Goal: Check status: Check status

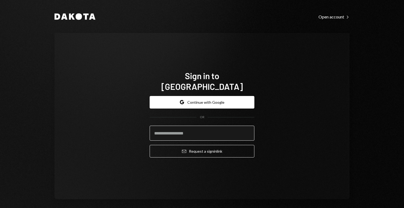
click at [170, 133] on input "email" at bounding box center [202, 133] width 105 height 15
type input "**********"
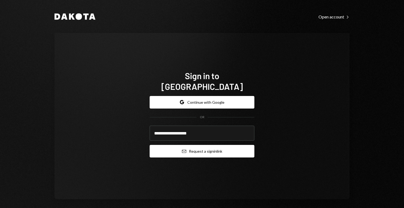
click at [198, 145] on button "Email Request a sign in link" at bounding box center [202, 151] width 105 height 13
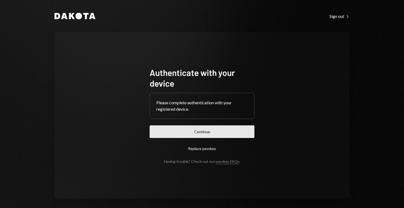
click at [252, 129] on button "Continue" at bounding box center [202, 131] width 105 height 13
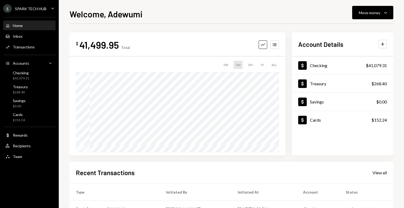
click at [351, 18] on div "Welcome, Adewumi Move money Caret Down" at bounding box center [232, 13] width 324 height 12
click at [363, 13] on div "Move money" at bounding box center [369, 13] width 21 height 6
click at [282, 23] on div "Welcome, Adewumi Move money Caret Down $ 41,499.95 Total Graph Accounts 1W 1M 3…" at bounding box center [232, 107] width 324 height 201
click at [360, 18] on button "Move money Caret Down" at bounding box center [372, 12] width 41 height 13
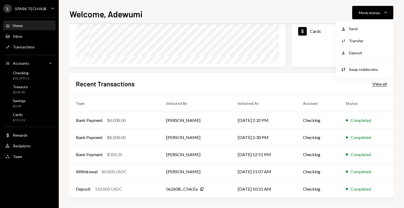
click at [380, 85] on div "View all" at bounding box center [380, 83] width 14 height 5
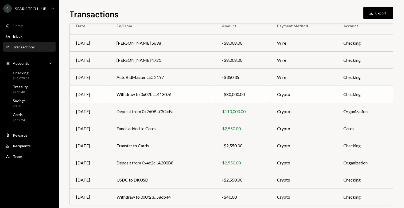
scroll to position [54, 0]
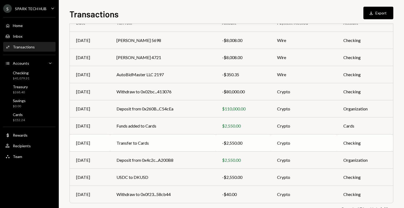
click at [245, 146] on td "-$2,550.00" at bounding box center [243, 142] width 55 height 17
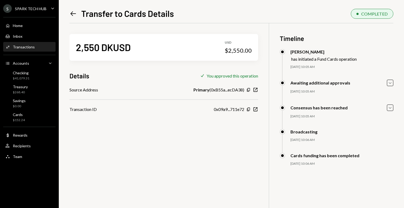
click at [87, 16] on h1 "Transfer to Cards Details" at bounding box center [127, 13] width 93 height 11
click at [71, 14] on icon at bounding box center [74, 13] width 6 height 5
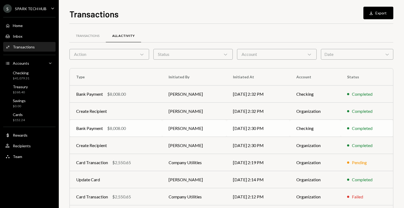
scroll to position [1, 0]
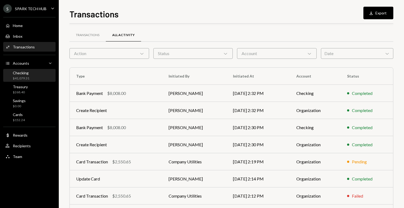
click at [43, 75] on div "Checking $41,079.31" at bounding box center [29, 76] width 48 height 10
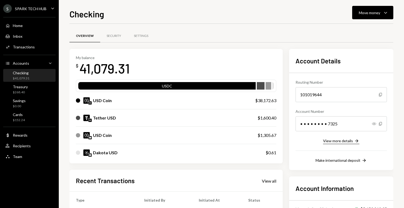
click at [350, 140] on div "View more details" at bounding box center [338, 140] width 30 height 5
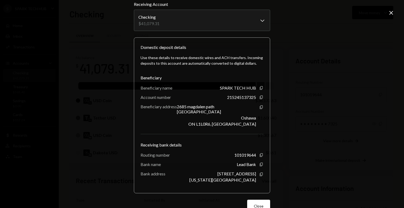
scroll to position [22, 0]
click at [260, 97] on icon "Copy" at bounding box center [261, 97] width 4 height 4
click at [260, 88] on icon "Copy" at bounding box center [261, 87] width 4 height 4
click at [259, 152] on icon "Copy" at bounding box center [261, 154] width 4 height 4
click at [260, 172] on icon "button" at bounding box center [261, 173] width 3 height 3
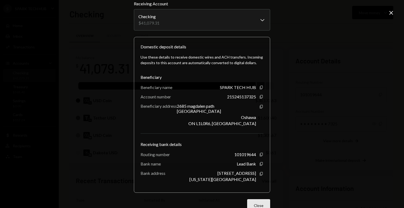
click at [261, 199] on button "Close" at bounding box center [258, 205] width 23 height 13
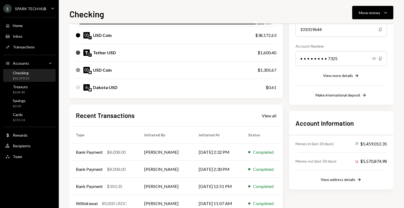
scroll to position [69, 0]
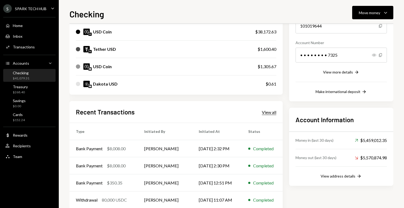
click at [262, 110] on div "View all" at bounding box center [269, 112] width 14 height 5
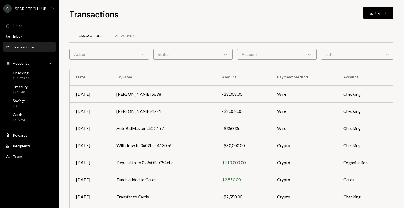
click at [252, 57] on div "Account Chevron Down" at bounding box center [277, 54] width 80 height 11
click at [177, 53] on div "Status Chevron Down" at bounding box center [193, 54] width 80 height 11
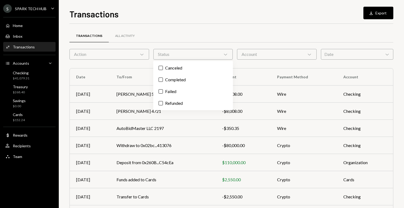
click at [269, 52] on div "Account Chevron Down" at bounding box center [277, 54] width 80 height 11
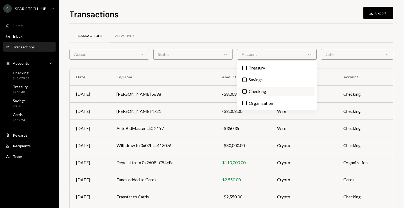
click at [251, 89] on label "Checking" at bounding box center [276, 92] width 75 height 10
click at [247, 89] on button "Checking" at bounding box center [245, 91] width 4 height 4
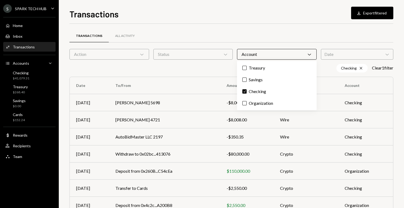
click at [197, 66] on div "Checking Cross Clear 1 filter" at bounding box center [232, 68] width 324 height 9
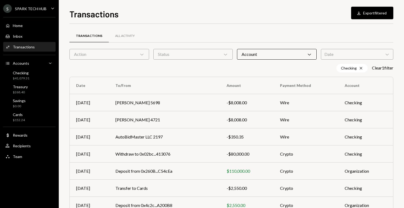
click at [113, 56] on div "Action Chevron Down" at bounding box center [110, 54] width 80 height 11
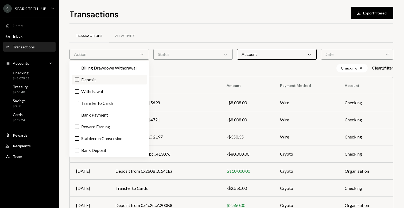
click at [88, 82] on label "Deposit" at bounding box center [109, 80] width 75 height 10
click at [79, 82] on button "Deposit" at bounding box center [77, 80] width 4 height 4
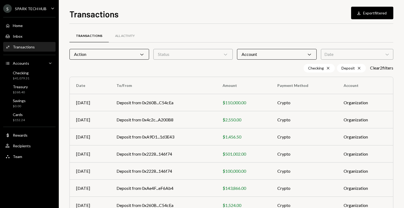
click at [196, 78] on th "To/From" at bounding box center [163, 85] width 106 height 17
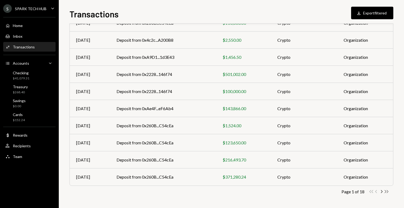
click at [387, 192] on icon "button" at bounding box center [387, 191] width 4 height 3
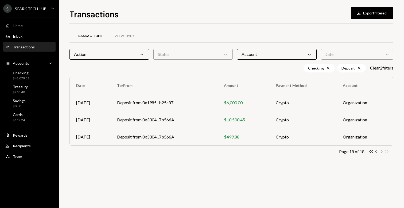
click at [376, 151] on icon "Chevron Left" at bounding box center [376, 151] width 5 height 5
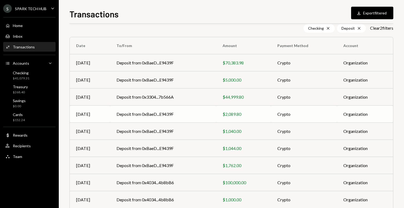
scroll to position [80, 0]
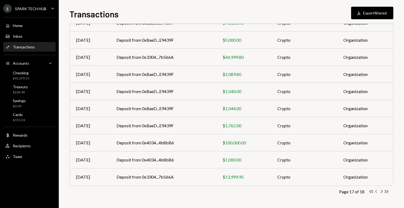
click at [376, 191] on icon "Chevron Left" at bounding box center [376, 191] width 5 height 5
click at [377, 193] on icon "Chevron Left" at bounding box center [376, 191] width 5 height 5
click at [375, 192] on icon "Chevron Left" at bounding box center [376, 191] width 5 height 5
click at [378, 192] on icon "Chevron Left" at bounding box center [376, 191] width 5 height 5
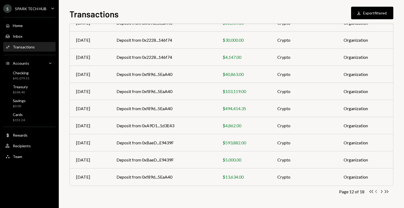
click at [376, 193] on icon "Chevron Left" at bounding box center [376, 191] width 5 height 5
click at [377, 191] on icon "Chevron Left" at bounding box center [376, 191] width 5 height 5
click at [371, 190] on icon "Double Arrow Left" at bounding box center [371, 191] width 5 height 5
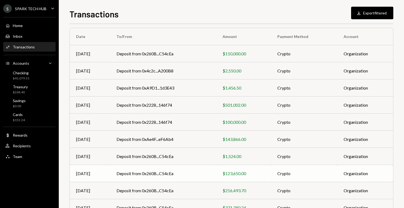
scroll to position [0, 0]
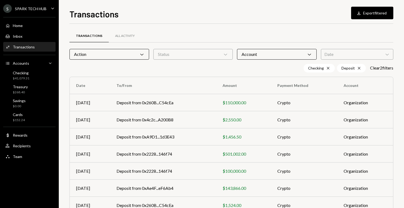
click at [191, 49] on div "Status Chevron Down" at bounding box center [193, 54] width 80 height 11
click at [177, 63] on label "Completed" at bounding box center [193, 68] width 75 height 10
click at [163, 66] on button "Completed" at bounding box center [161, 68] width 4 height 4
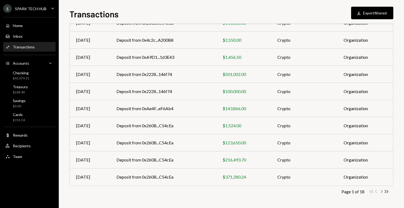
click at [382, 191] on icon "Chevron Right" at bounding box center [381, 191] width 5 height 5
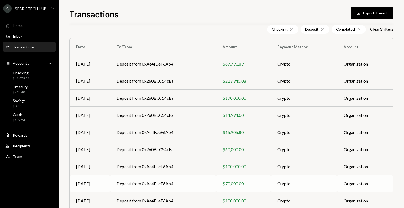
scroll to position [0, 0]
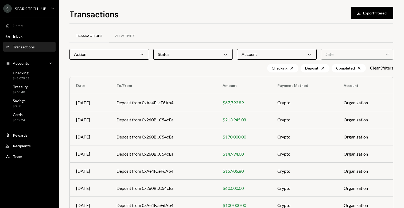
click at [112, 55] on div "Action Chevron Down" at bounding box center [110, 54] width 80 height 11
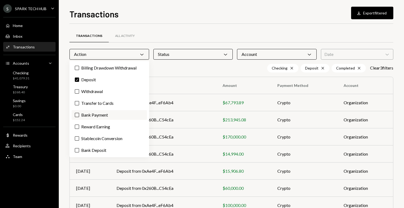
click at [113, 115] on label "Bank Payment" at bounding box center [109, 115] width 75 height 10
click at [79, 115] on button "Bank Payment" at bounding box center [77, 115] width 4 height 4
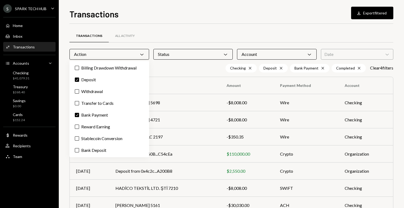
click at [162, 72] on div "Transactions All Activity Action Chevron Down Status Chevron Down Account Chevr…" at bounding box center [232, 159] width 324 height 255
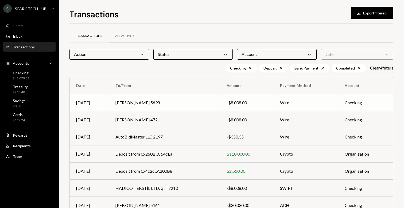
click at [181, 103] on td "[PERSON_NAME] 5698" at bounding box center [164, 102] width 111 height 17
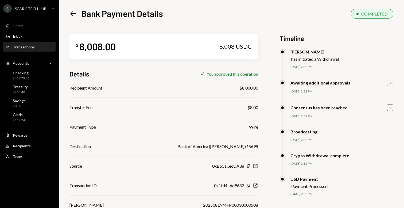
scroll to position [8, 0]
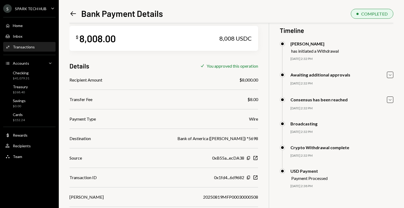
click at [72, 12] on icon at bounding box center [74, 13] width 6 height 5
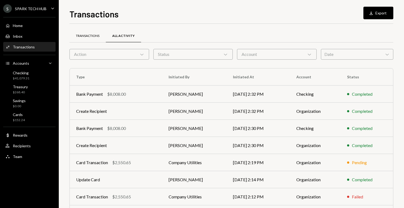
click at [90, 38] on div "Transactions" at bounding box center [88, 36] width 24 height 5
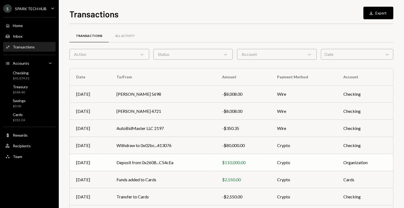
scroll to position [71, 0]
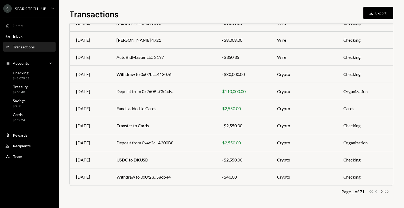
click at [380, 190] on icon "Chevron Right" at bounding box center [381, 191] width 5 height 5
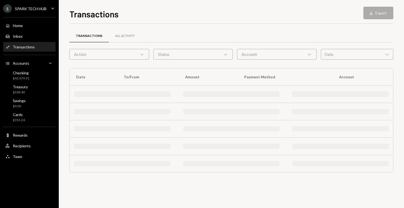
scroll to position [0, 0]
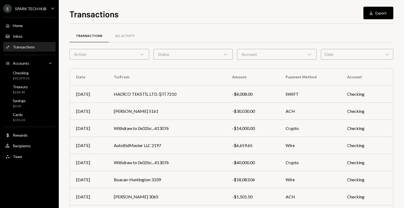
click at [122, 49] on div "Action Chevron Down" at bounding box center [110, 54] width 80 height 11
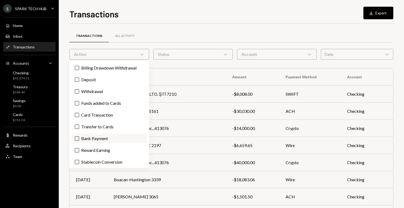
scroll to position [13, 0]
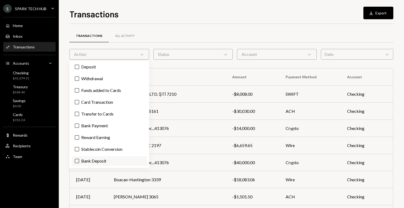
click at [79, 160] on label "Bank Deposit" at bounding box center [109, 161] width 75 height 10
click at [79, 160] on button "Bank Deposit" at bounding box center [77, 161] width 4 height 4
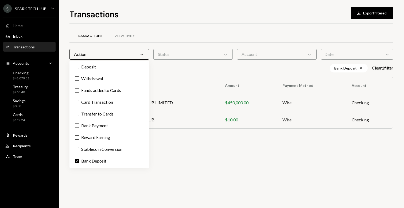
click at [194, 143] on div "Transactions All Activity Action Chevron Down Status Chevron Down Account Chevr…" at bounding box center [232, 116] width 324 height 184
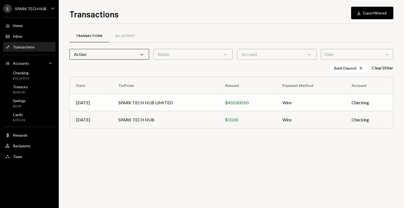
click at [197, 104] on td "SPARK TECH HUB LIMITED" at bounding box center [165, 102] width 107 height 17
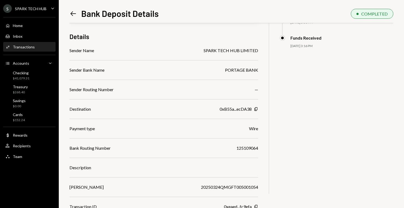
scroll to position [39, 0]
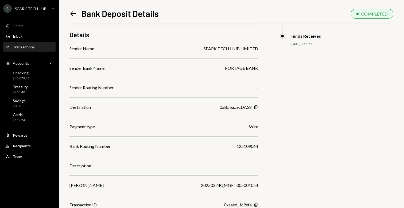
click at [76, 13] on icon "Left Arrow" at bounding box center [73, 13] width 7 height 7
